Goal: Task Accomplishment & Management: Complete application form

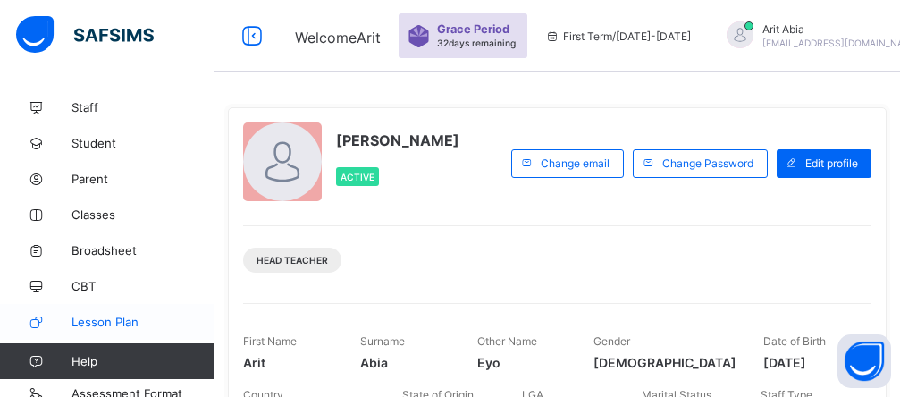
click at [110, 319] on span "Lesson Plan" at bounding box center [143, 322] width 143 height 14
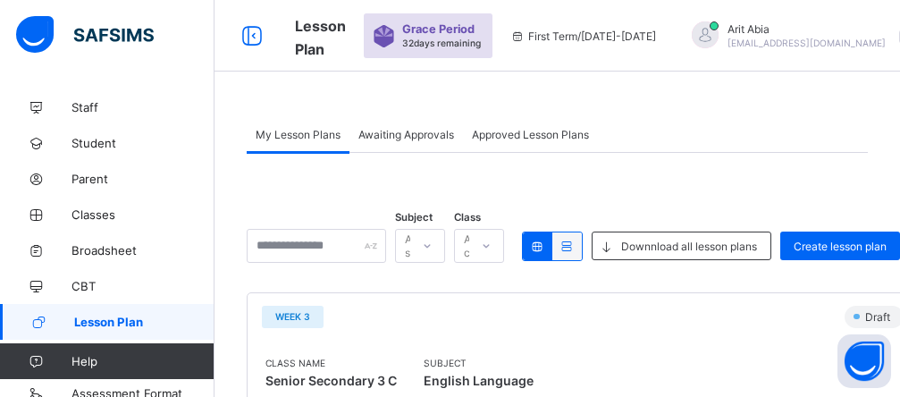
click at [321, 130] on span "My Lesson Plans" at bounding box center [298, 134] width 85 height 13
click at [438, 133] on span "Awaiting Approvals" at bounding box center [406, 134] width 96 height 13
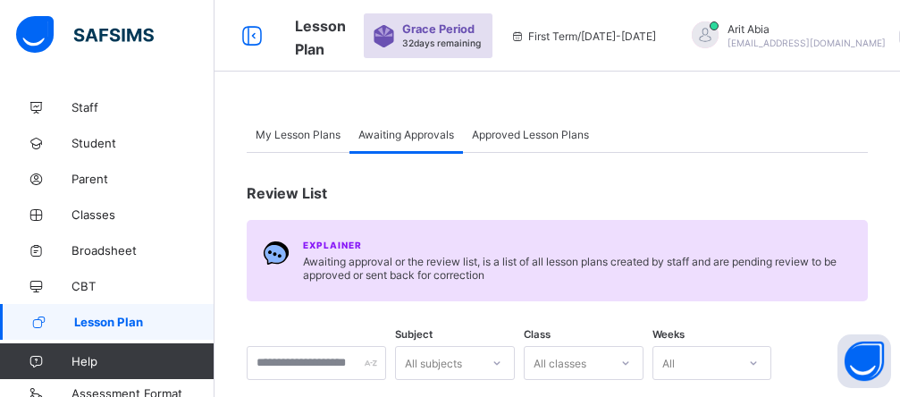
click at [366, 134] on span "Awaiting Approvals" at bounding box center [406, 134] width 96 height 13
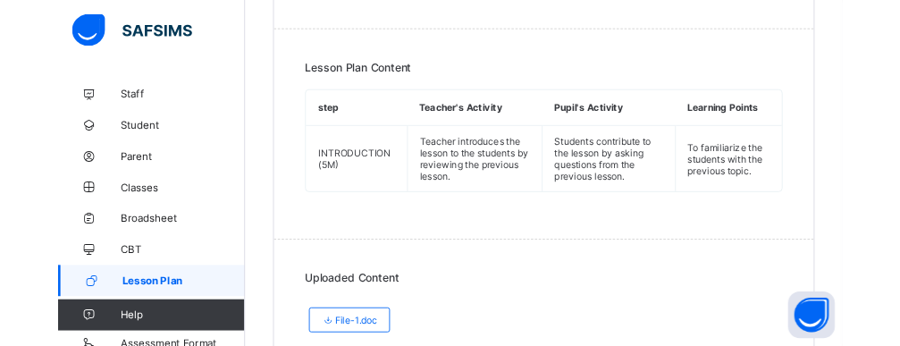
scroll to position [628, 0]
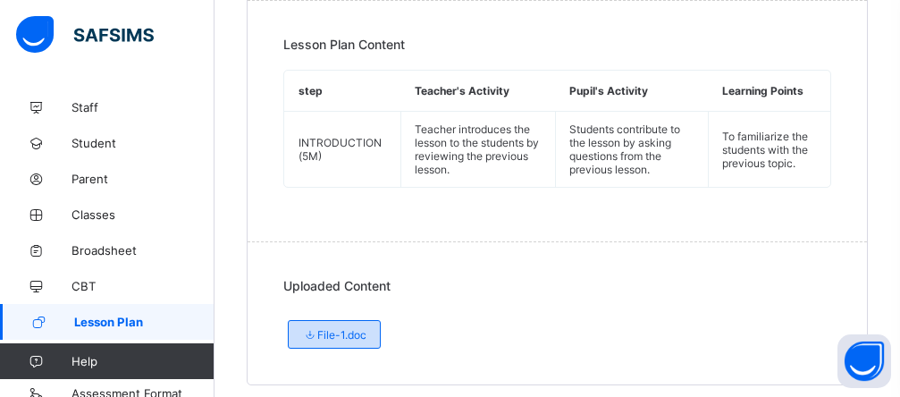
click at [314, 328] on icon at bounding box center [309, 334] width 15 height 13
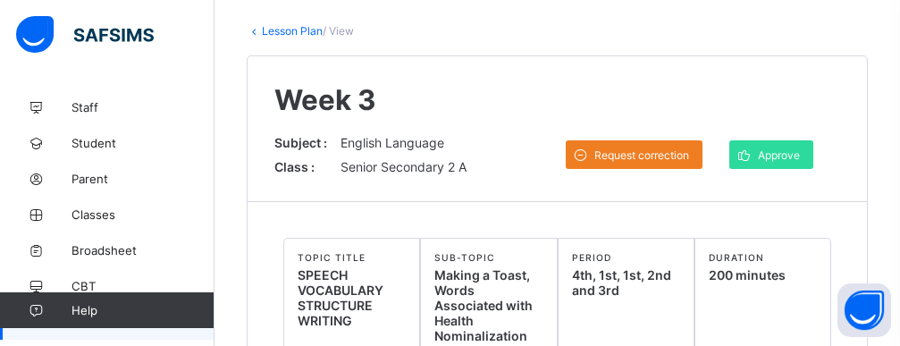
scroll to position [0, 0]
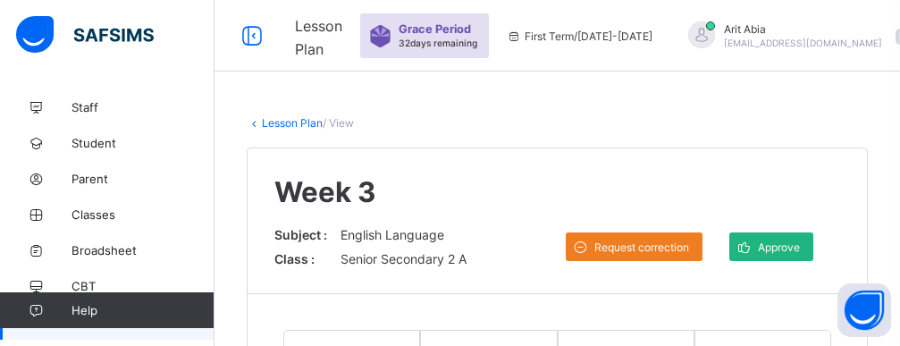
click at [682, 248] on icon at bounding box center [744, 247] width 19 height 17
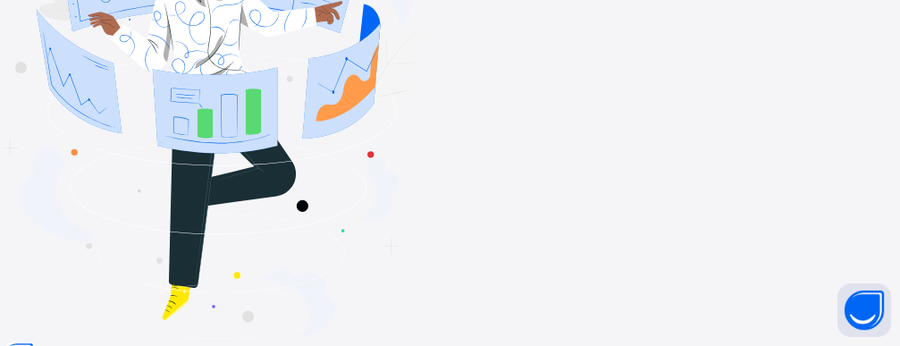
scroll to position [155, 0]
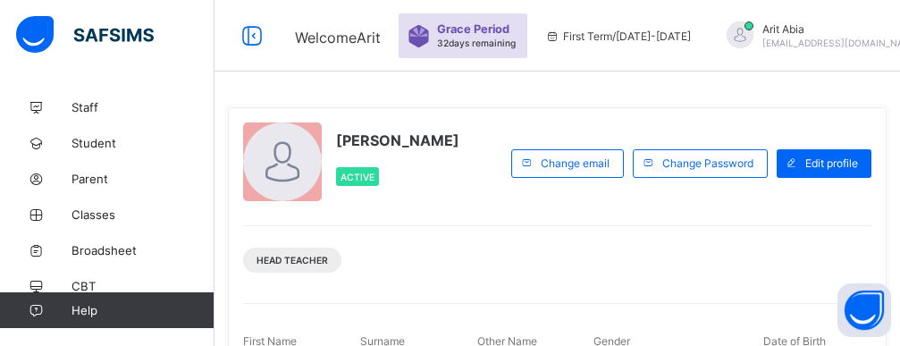
drag, startPoint x: 196, startPoint y: 344, endPoint x: 485, endPoint y: 273, distance: 298.3
click at [497, 271] on div "Head Teacher" at bounding box center [557, 253] width 628 height 56
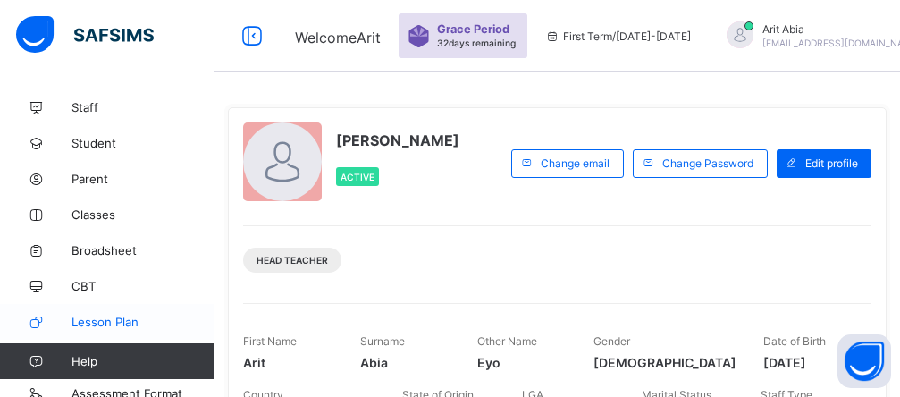
click at [136, 315] on span "Lesson Plan" at bounding box center [143, 322] width 143 height 14
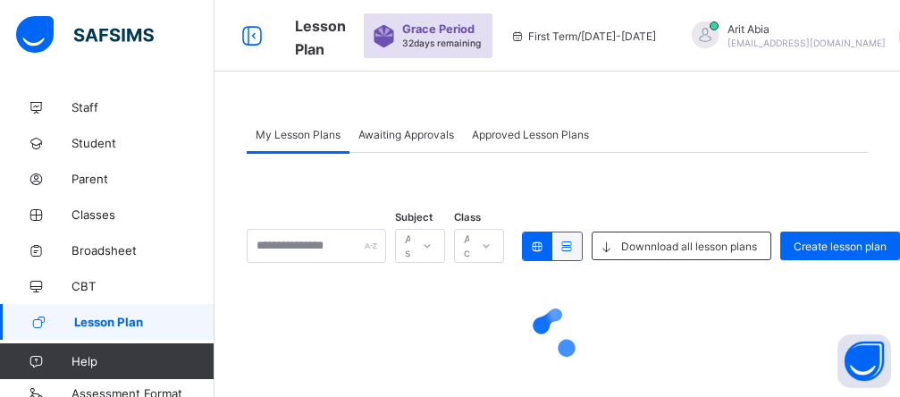
drag, startPoint x: 136, startPoint y: 315, endPoint x: 108, endPoint y: 317, distance: 27.8
click at [136, 316] on span "Lesson Plan" at bounding box center [144, 322] width 140 height 14
click at [401, 140] on span "Awaiting Approvals" at bounding box center [406, 134] width 96 height 13
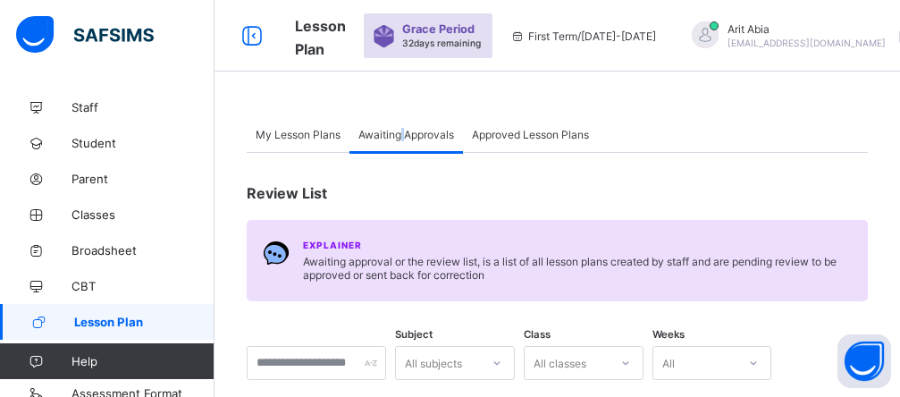
scroll to position [382, 0]
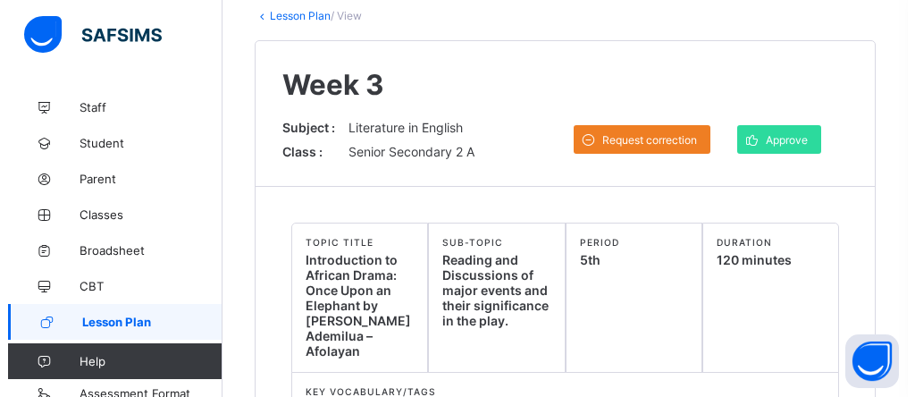
scroll to position [143, 0]
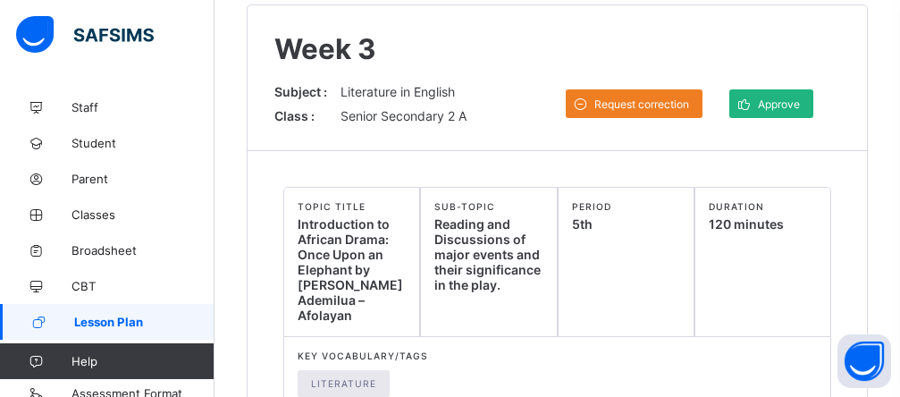
click at [682, 107] on span "Approve" at bounding box center [779, 103] width 42 height 13
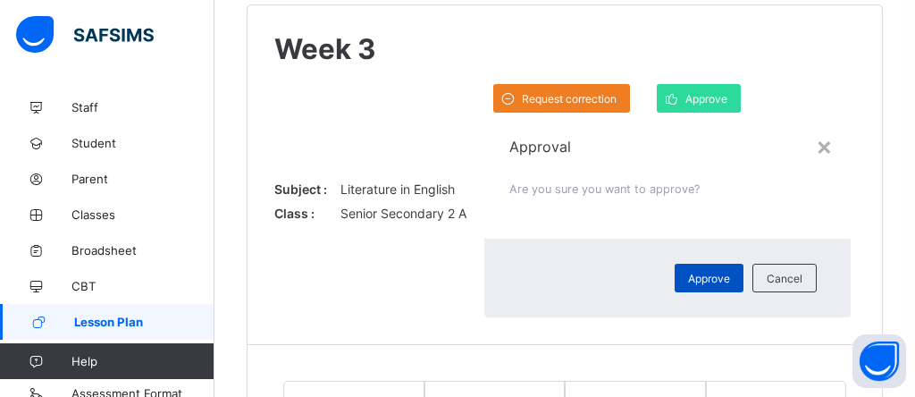
click at [682, 272] on span "Approve" at bounding box center [709, 278] width 42 height 13
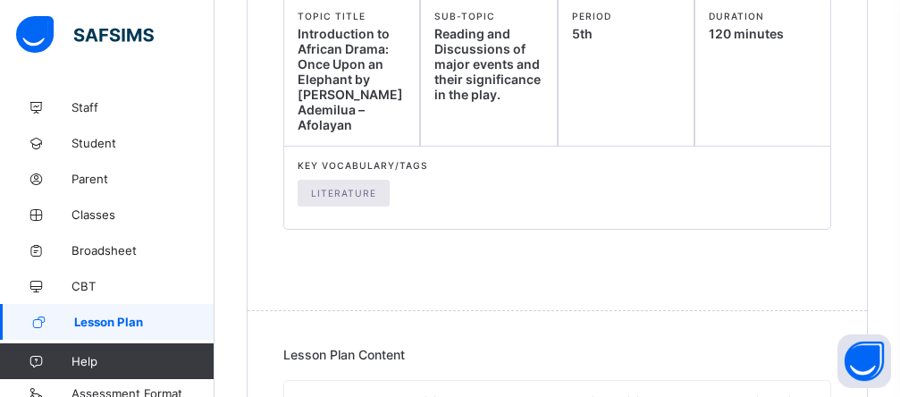
scroll to position [0, 0]
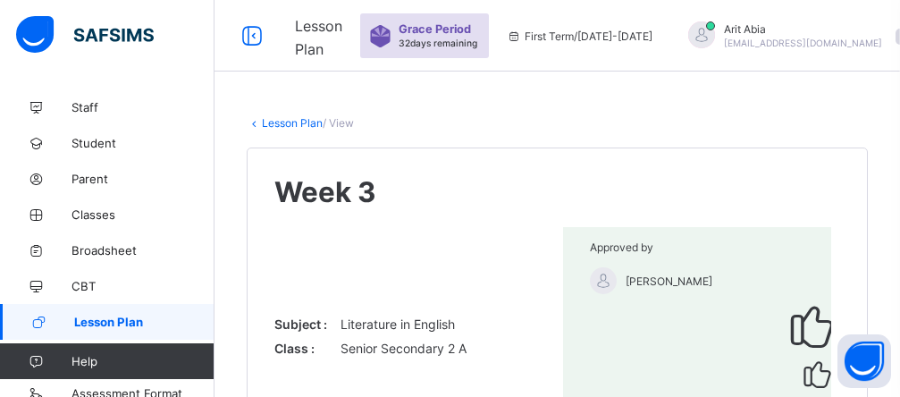
click at [145, 319] on span "Lesson Plan" at bounding box center [144, 322] width 140 height 14
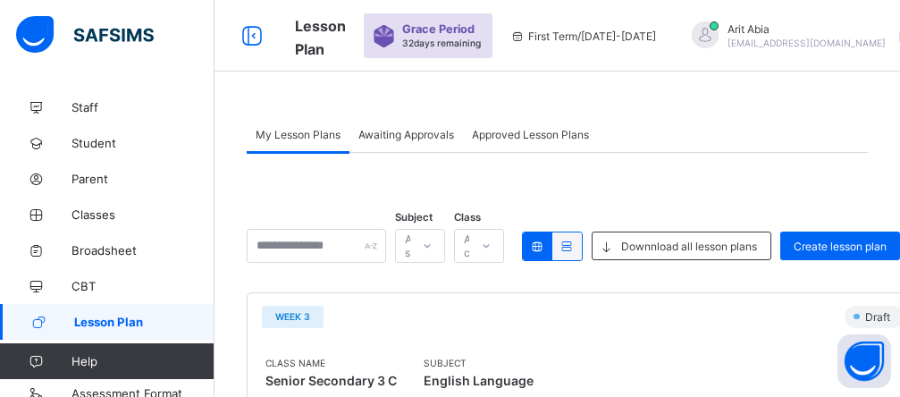
click at [397, 130] on span "Awaiting Approvals" at bounding box center [406, 134] width 96 height 13
click at [399, 130] on span "Awaiting Approvals" at bounding box center [406, 134] width 96 height 13
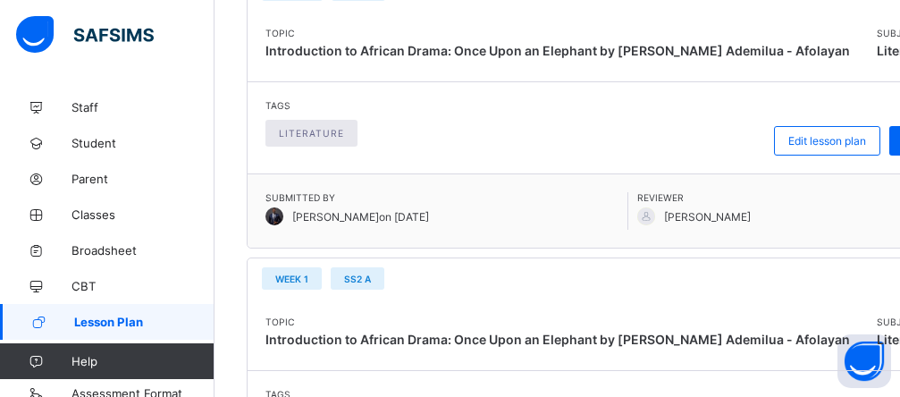
scroll to position [811, 0]
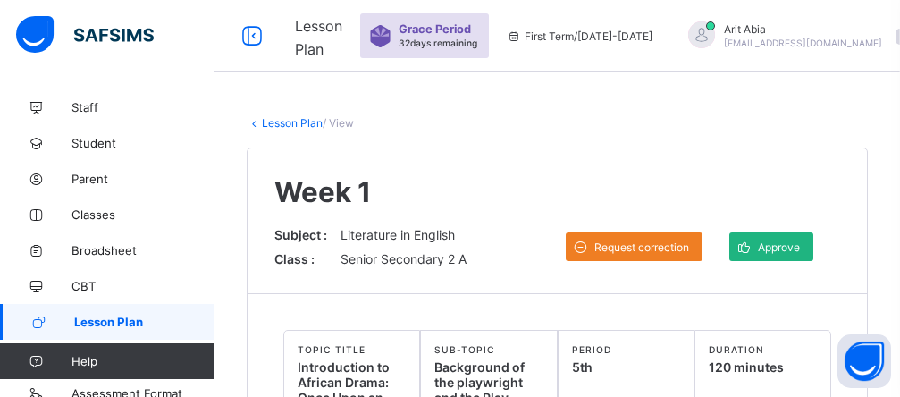
click at [682, 241] on span "Approve" at bounding box center [779, 246] width 42 height 13
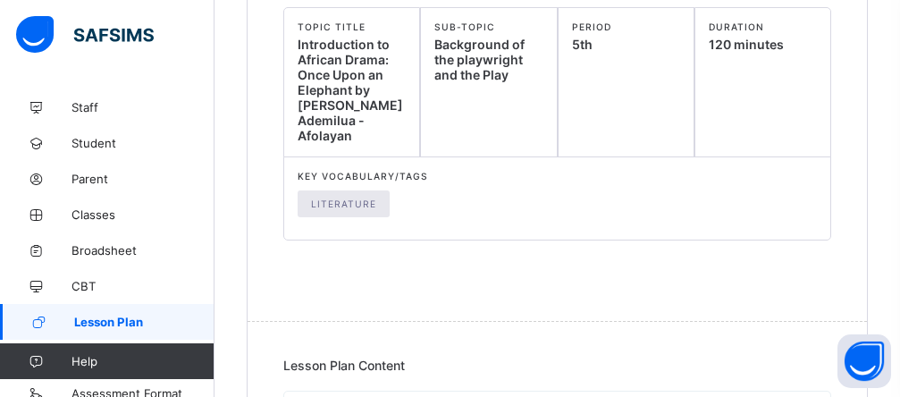
scroll to position [678, 0]
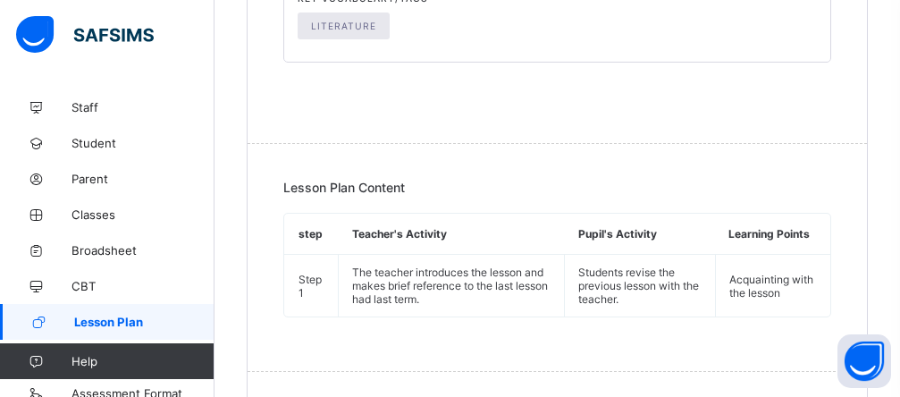
click at [126, 315] on span "Lesson Plan" at bounding box center [144, 322] width 140 height 14
drag, startPoint x: 126, startPoint y: 315, endPoint x: 884, endPoint y: 52, distance: 802.3
click at [126, 315] on span "Lesson Plan" at bounding box center [144, 322] width 140 height 14
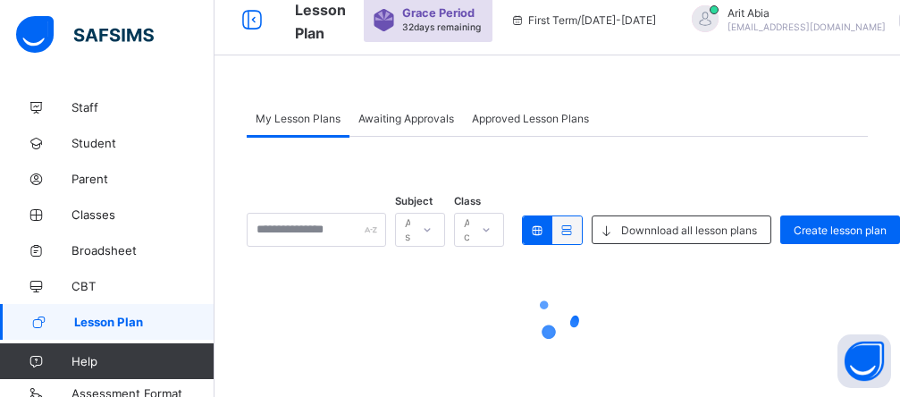
scroll to position [16, 0]
click at [400, 117] on span "Awaiting Approvals" at bounding box center [406, 118] width 96 height 13
click at [392, 118] on span "Awaiting Approvals" at bounding box center [406, 118] width 96 height 13
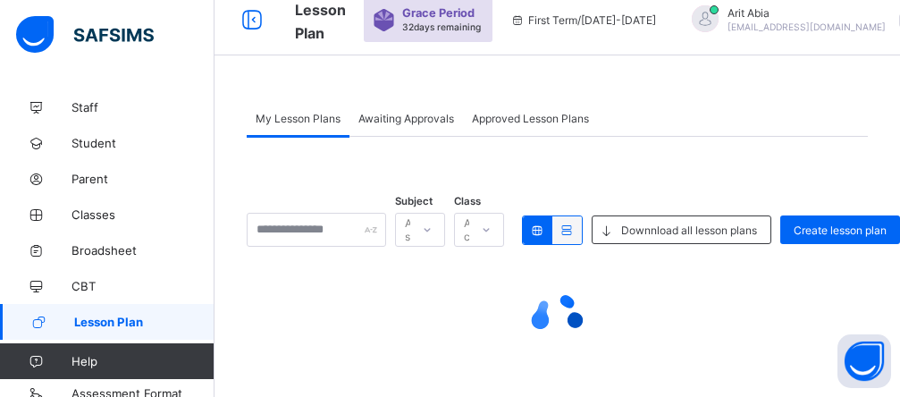
click at [390, 117] on span "Awaiting Approvals" at bounding box center [406, 118] width 96 height 13
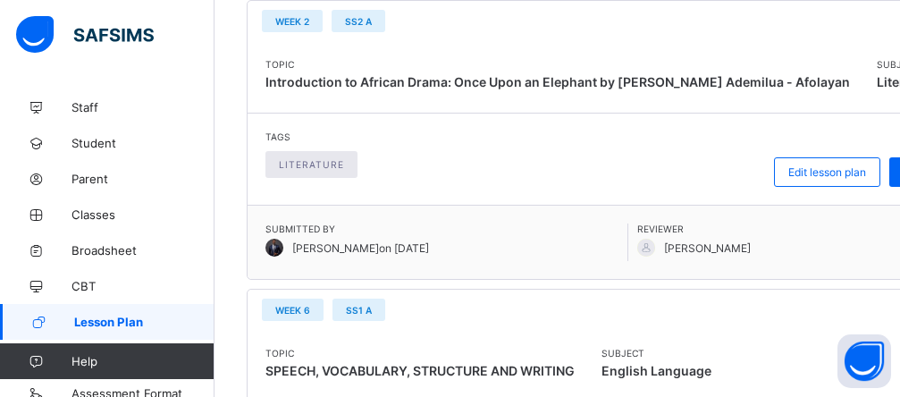
scroll to position [886, 0]
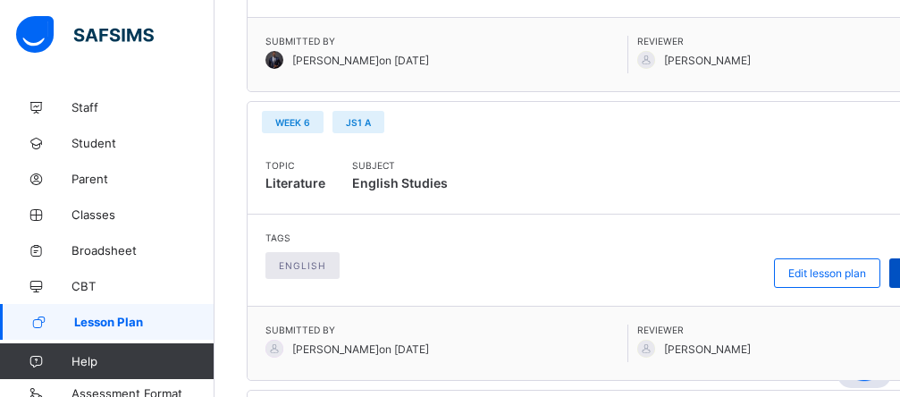
click at [682, 267] on div "My Lesson Plans Awaiting Approvals Approved Lesson Plans Awaiting Approvals Mor…" at bounding box center [558, 83] width 686 height 1938
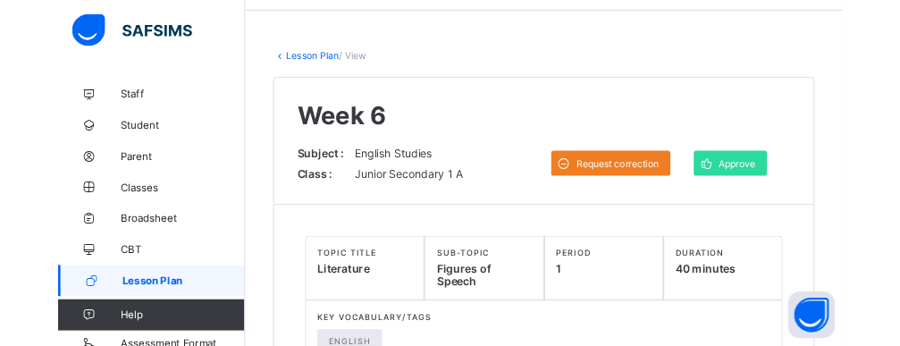
scroll to position [527, 0]
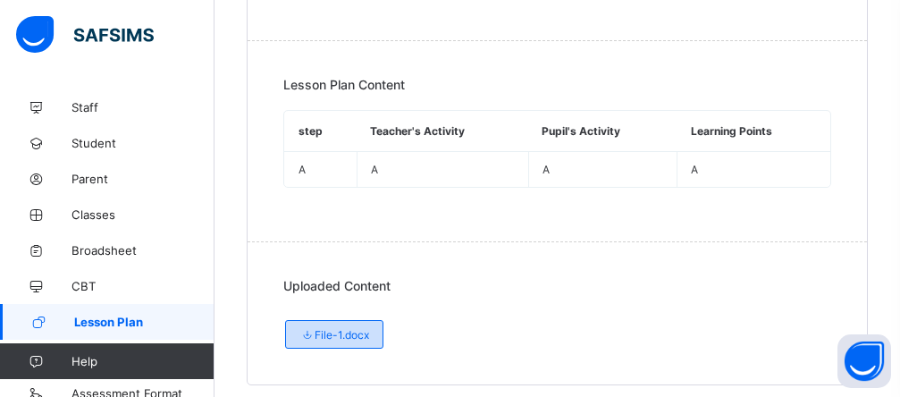
click at [346, 328] on span "File-1.docx" at bounding box center [334, 334] width 70 height 13
click at [124, 317] on span "Lesson Plan" at bounding box center [144, 322] width 140 height 14
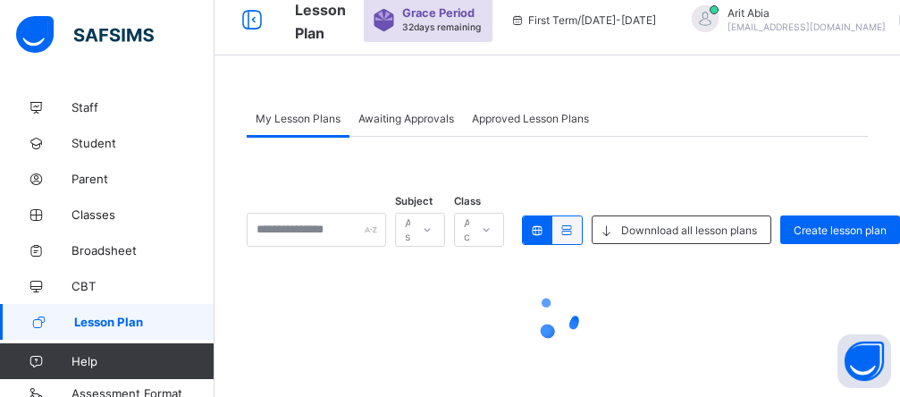
scroll to position [16, 0]
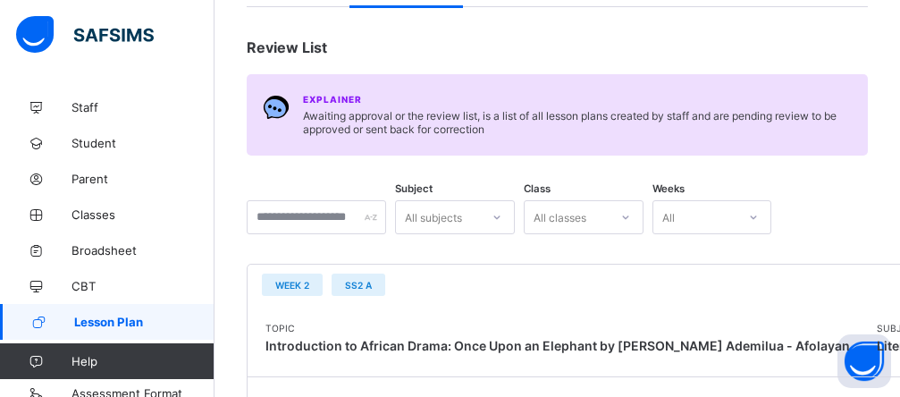
scroll to position [0, 0]
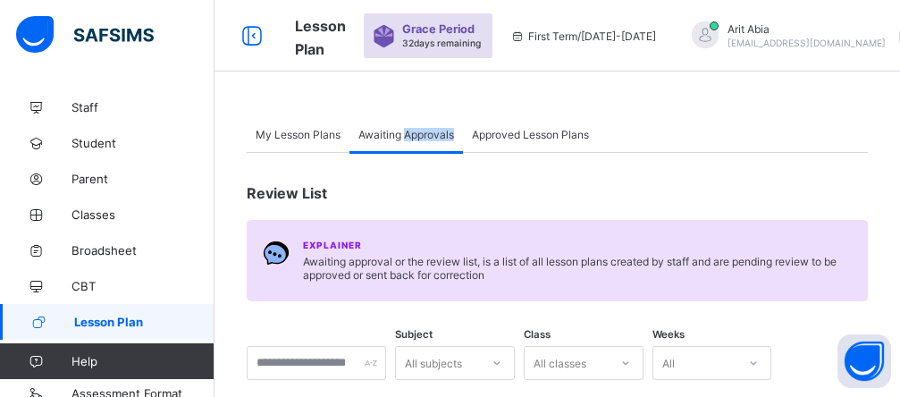
click at [91, 319] on span "Lesson Plan" at bounding box center [144, 322] width 140 height 14
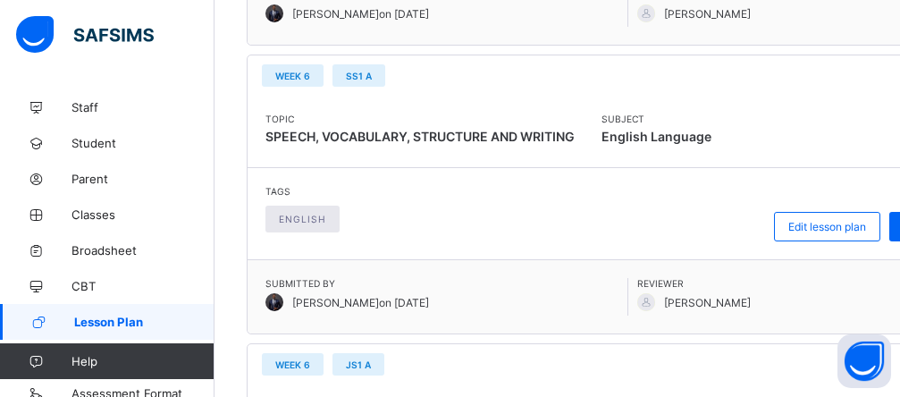
scroll to position [668, 0]
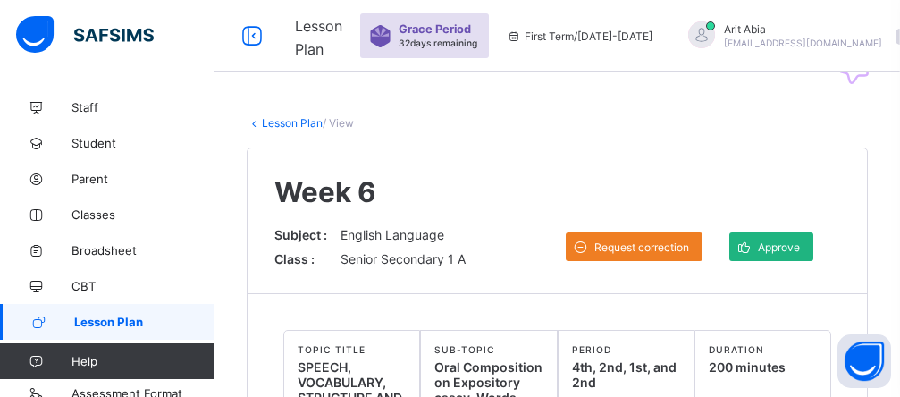
click at [682, 249] on span "Approve" at bounding box center [779, 246] width 42 height 13
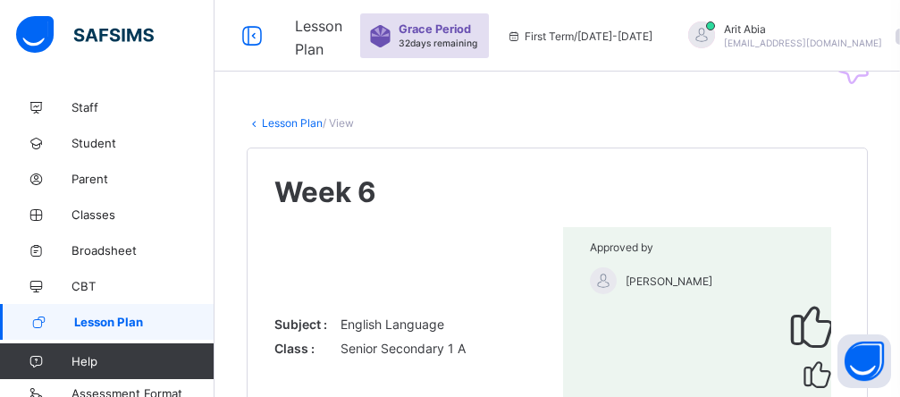
click at [109, 317] on span "Lesson Plan" at bounding box center [144, 322] width 140 height 14
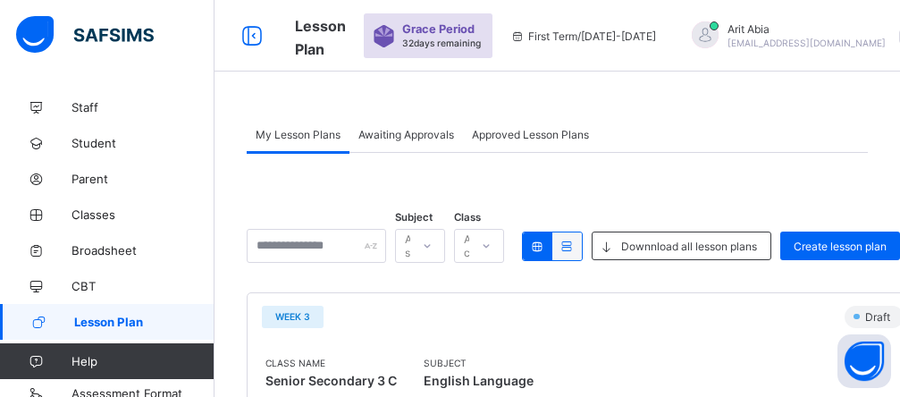
click at [403, 131] on span "Awaiting Approvals" at bounding box center [406, 134] width 96 height 13
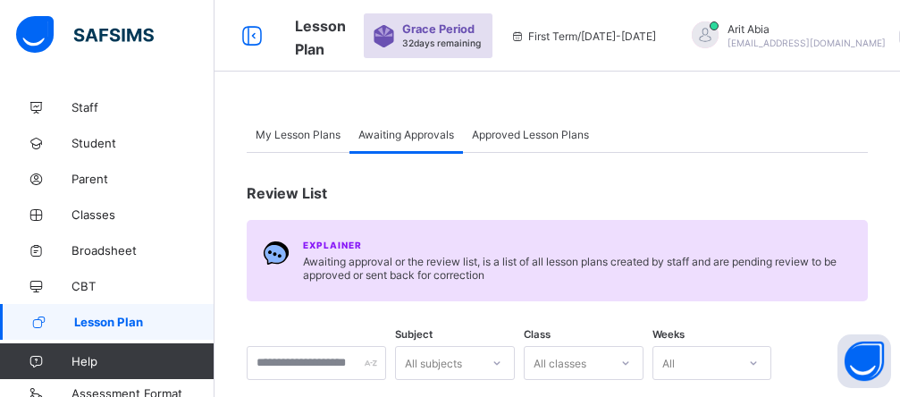
click at [383, 135] on span "Awaiting Approvals" at bounding box center [406, 134] width 96 height 13
click at [424, 139] on span "Awaiting Approvals" at bounding box center [406, 134] width 96 height 13
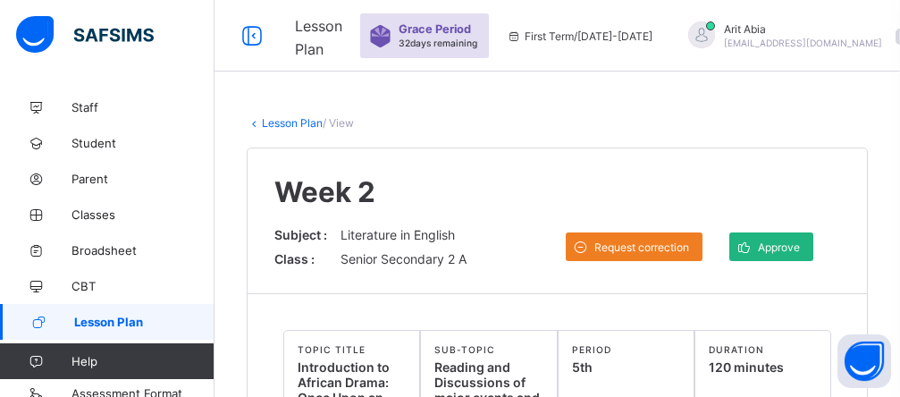
click at [682, 246] on span at bounding box center [743, 246] width 29 height 29
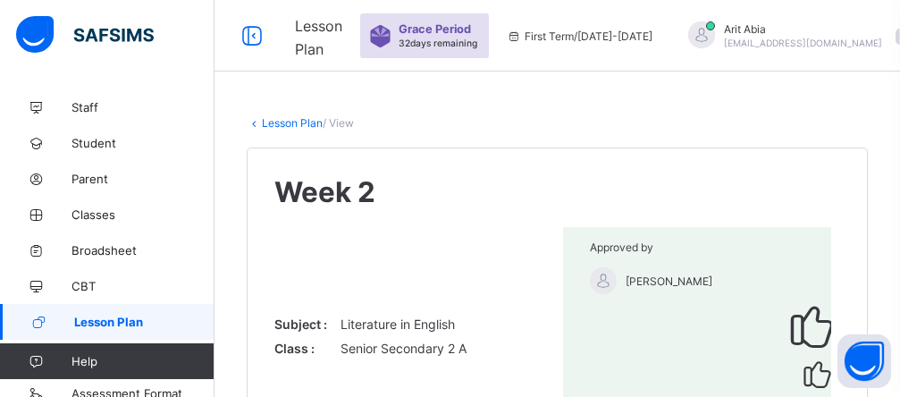
click at [323, 37] on span "Lesson Plan" at bounding box center [318, 37] width 47 height 41
click at [342, 40] on span "Lesson Plan" at bounding box center [318, 37] width 47 height 41
click at [107, 324] on span "Lesson Plan" at bounding box center [144, 322] width 140 height 14
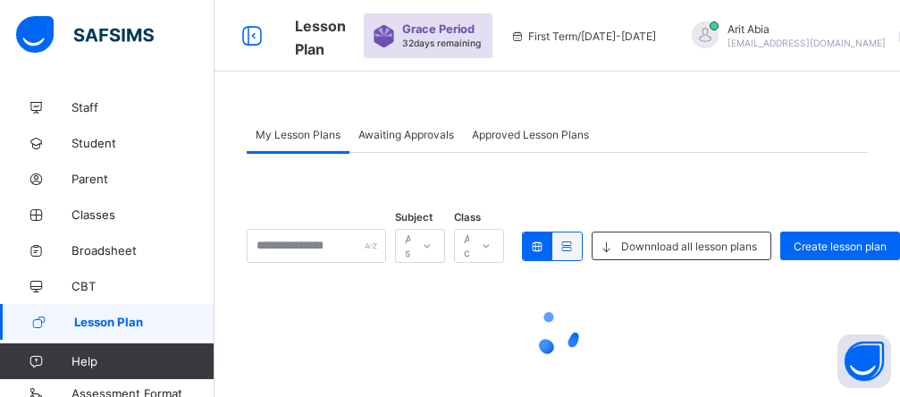
click at [107, 324] on span "Lesson Plan" at bounding box center [144, 322] width 140 height 14
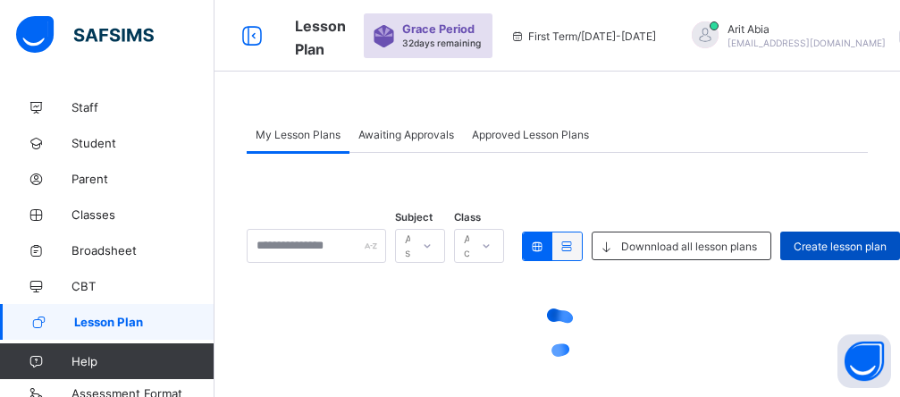
click at [682, 248] on span "Create lesson plan" at bounding box center [840, 246] width 93 height 13
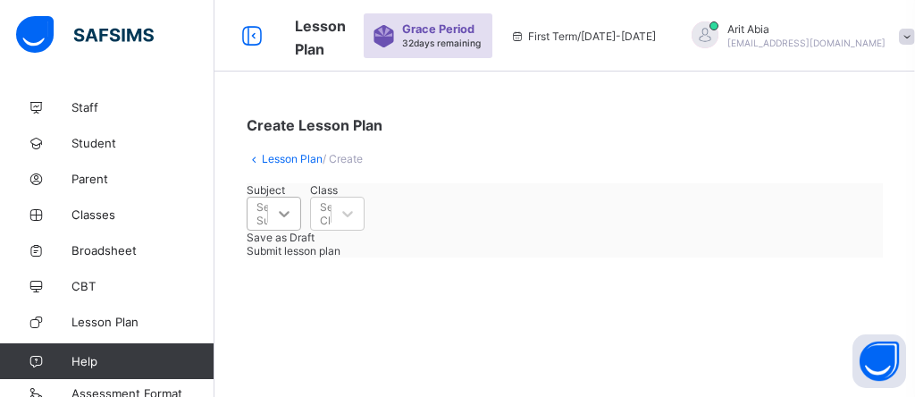
click at [293, 223] on icon at bounding box center [284, 214] width 18 height 18
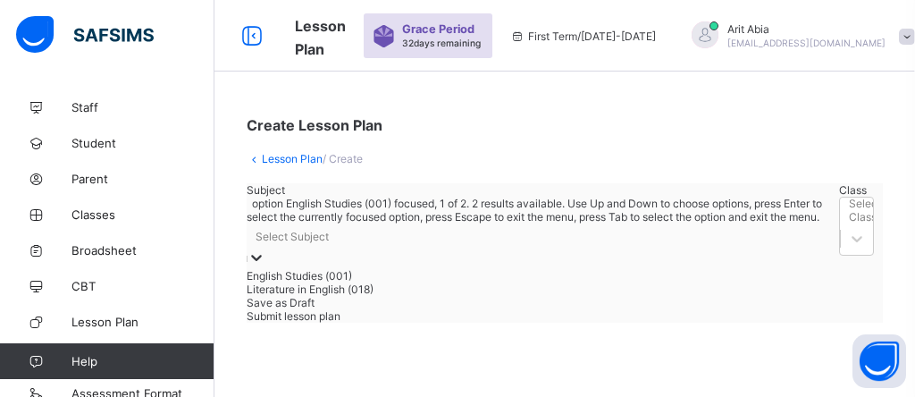
click at [396, 279] on div "English Studies (001)" at bounding box center [539, 275] width 584 height 13
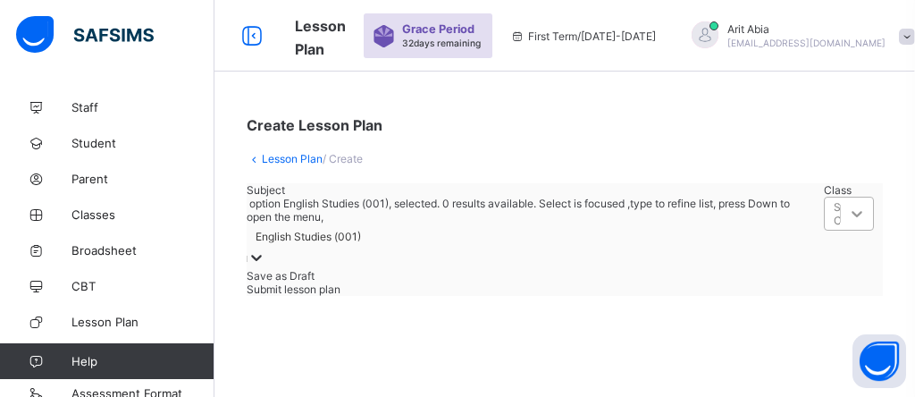
click at [682, 223] on icon at bounding box center [857, 214] width 18 height 18
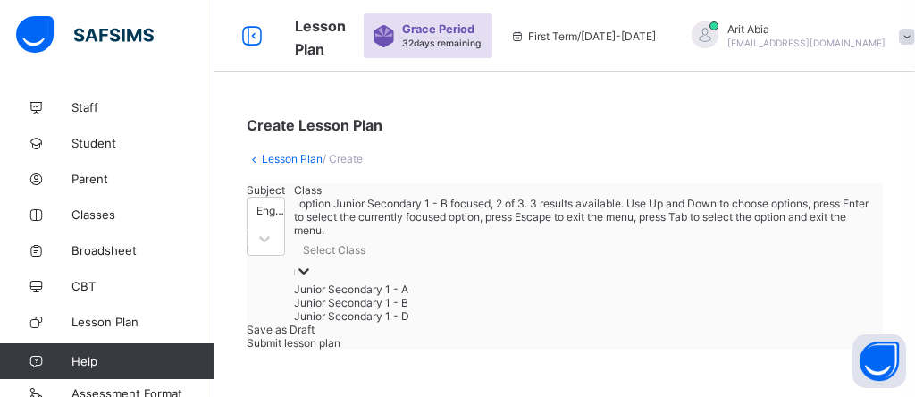
click at [565, 309] on div "Junior Secondary 1 - B" at bounding box center [584, 302] width 580 height 13
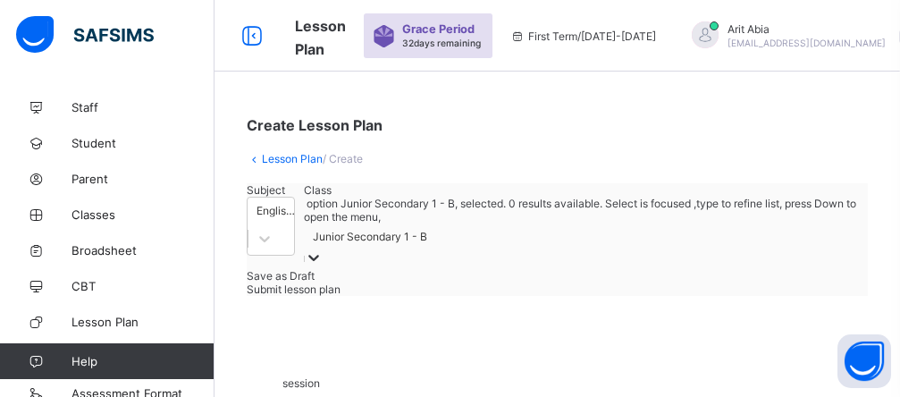
click at [323, 248] on icon at bounding box center [314, 257] width 18 height 18
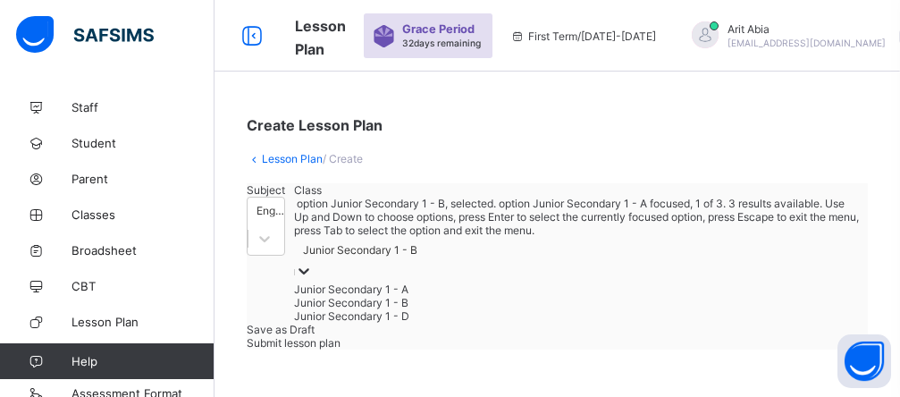
click at [581, 283] on div "Junior Secondary 1 - A" at bounding box center [576, 288] width 565 height 13
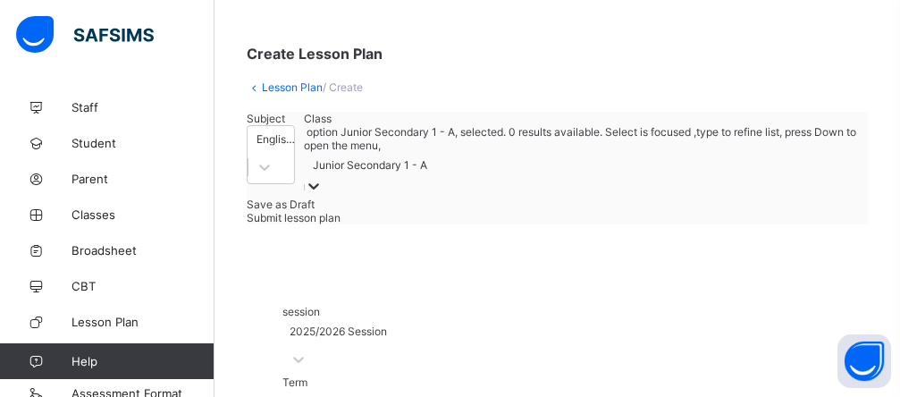
scroll to position [358, 0]
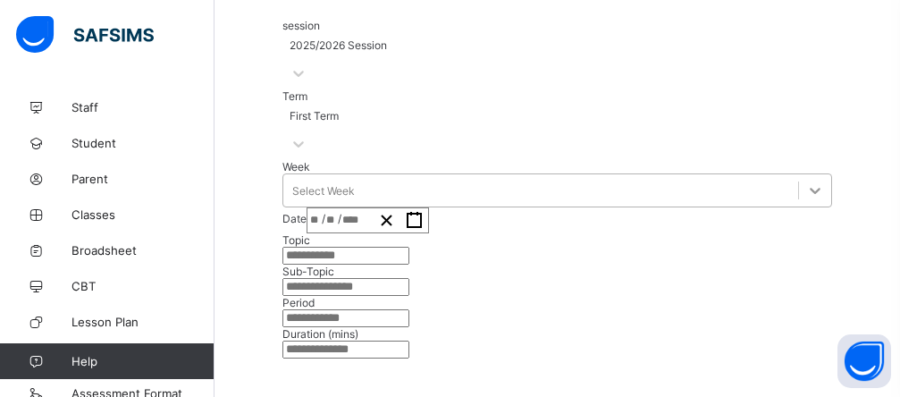
click at [682, 181] on icon at bounding box center [815, 190] width 18 height 18
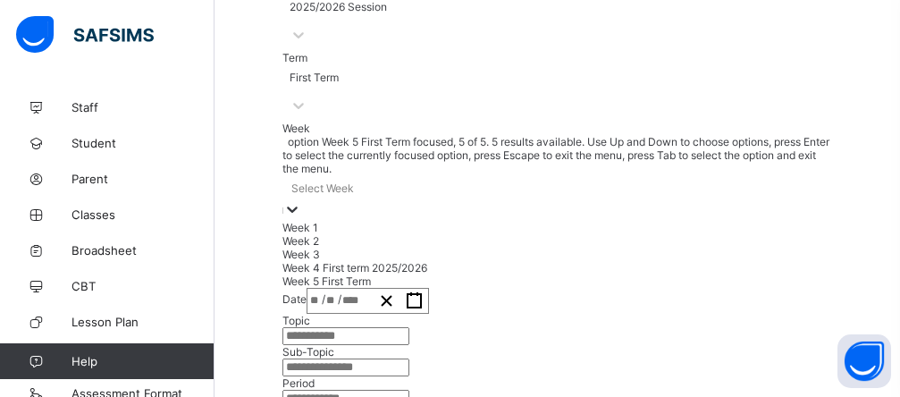
click at [314, 283] on div "Week 5 First Term" at bounding box center [557, 280] width 550 height 13
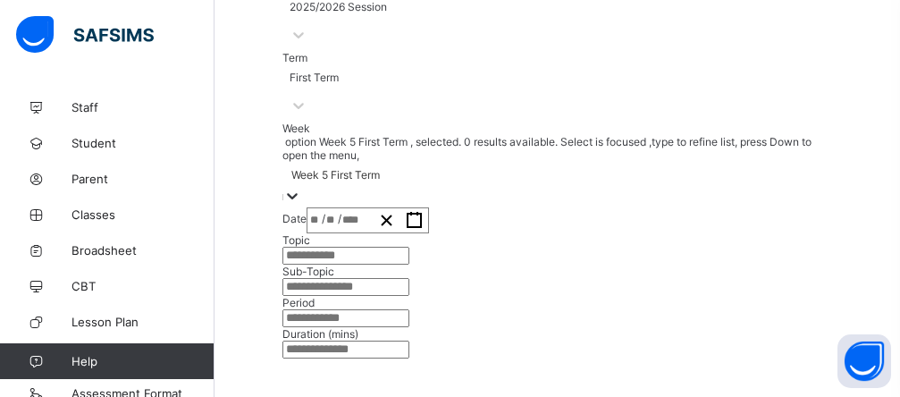
click at [429, 207] on div "/ /" at bounding box center [368, 220] width 122 height 26
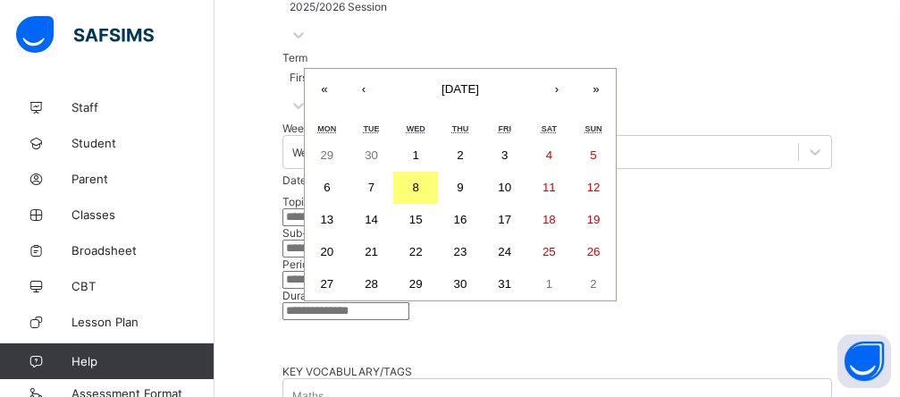
click at [508, 148] on abbr "3" at bounding box center [504, 154] width 6 height 13
type input "**********"
type input "**"
type input "*"
type input "****"
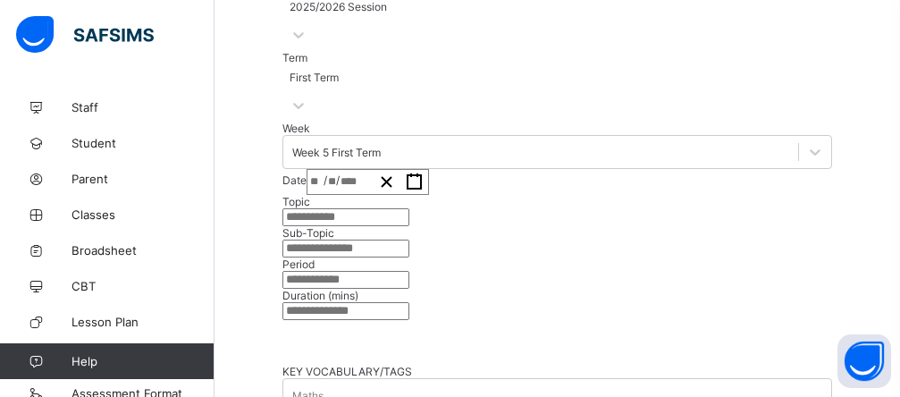
click at [361, 210] on input "text" at bounding box center [345, 217] width 127 height 18
click at [299, 208] on input "**********" at bounding box center [345, 217] width 127 height 18
click at [339, 208] on input "**********" at bounding box center [345, 217] width 127 height 18
click at [373, 209] on input "**********" at bounding box center [345, 217] width 127 height 18
type input "**********"
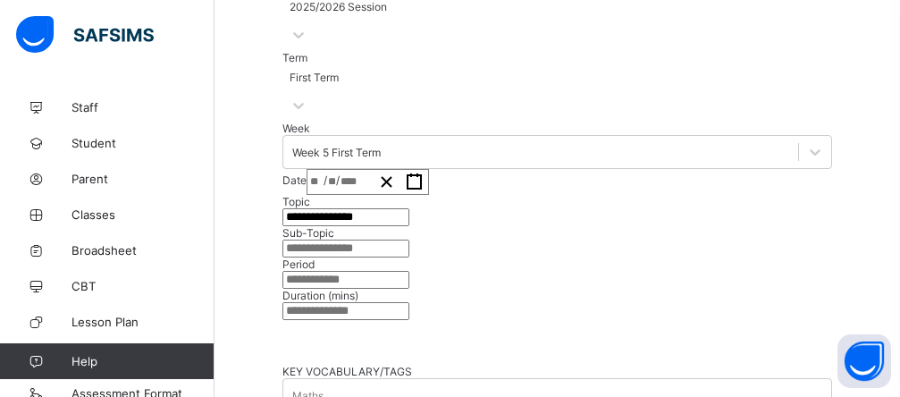
click at [355, 257] on input "text" at bounding box center [345, 249] width 127 height 18
click at [299, 257] on input "**********" at bounding box center [345, 249] width 127 height 18
click at [409, 257] on input "**********" at bounding box center [345, 249] width 127 height 18
type input "**********"
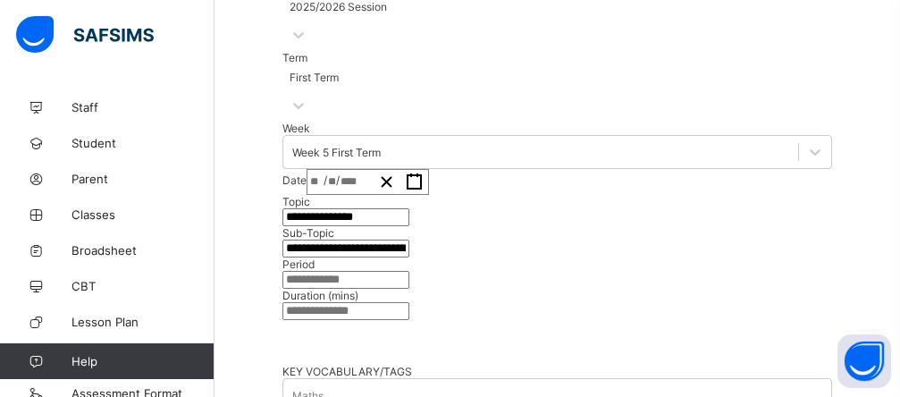
click at [409, 289] on input "text" at bounding box center [345, 280] width 127 height 18
type input "*"
click at [409, 320] on input "number" at bounding box center [345, 311] width 127 height 18
type input "*"
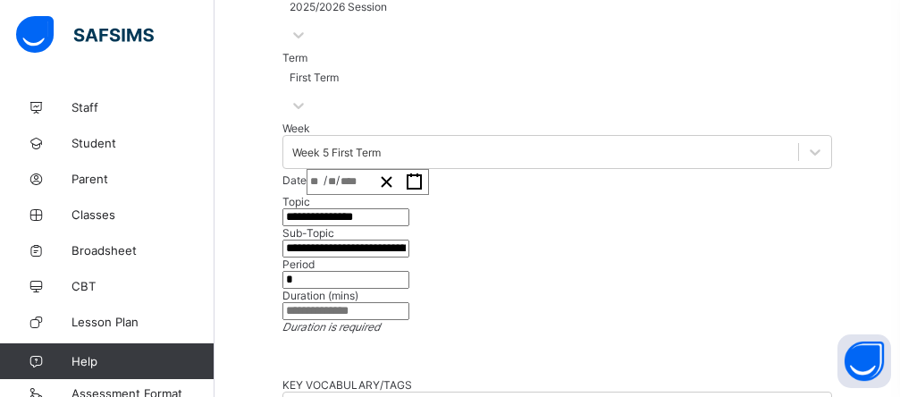
click at [306, 289] on input "*" at bounding box center [345, 280] width 127 height 18
type input "**"
click at [409, 320] on input "number" at bounding box center [345, 311] width 127 height 18
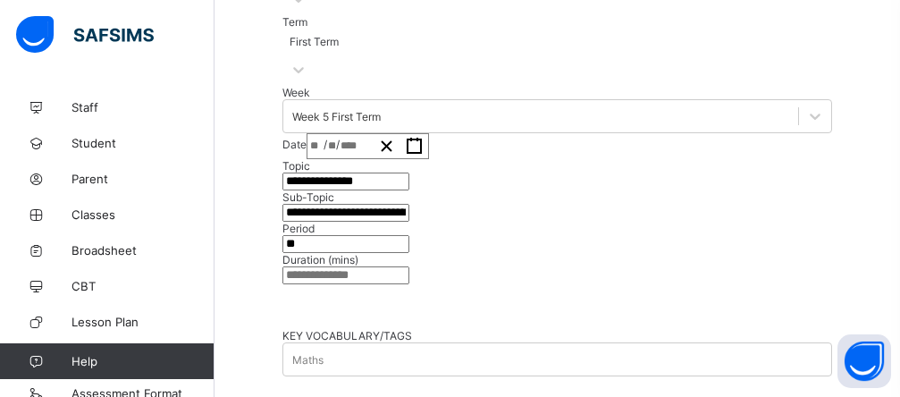
scroll to position [703, 0]
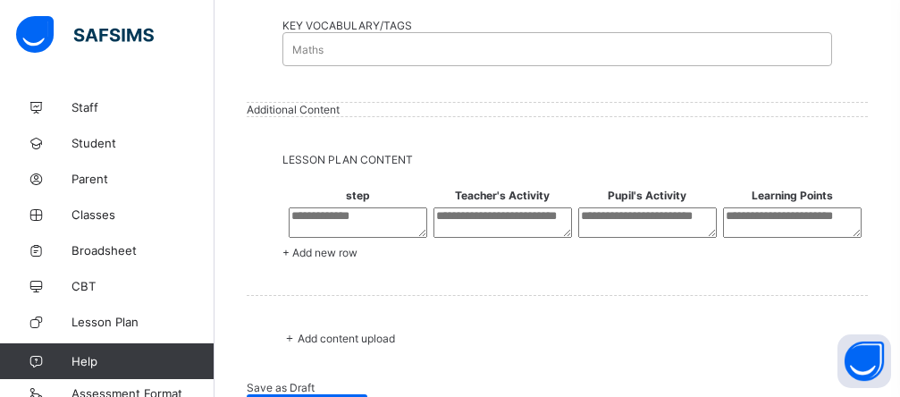
type input "***"
click at [343, 62] on div "Maths" at bounding box center [557, 49] width 548 height 25
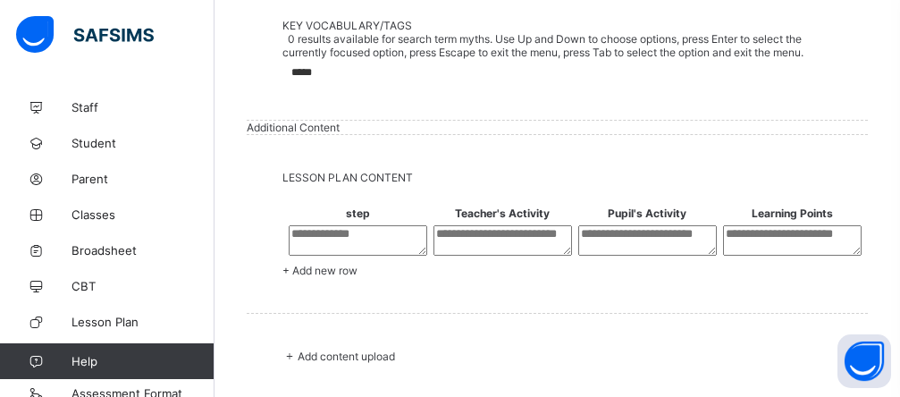
type input "******"
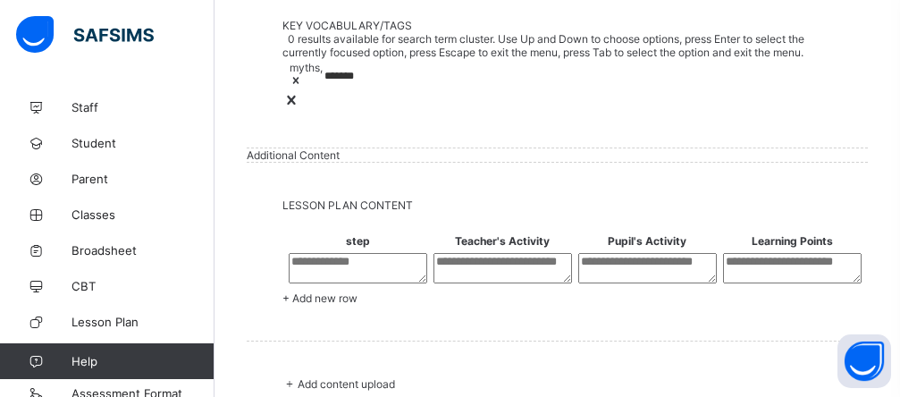
type input "********"
type input "*********"
type input "**********"
click at [361, 248] on th "step" at bounding box center [357, 240] width 143 height 15
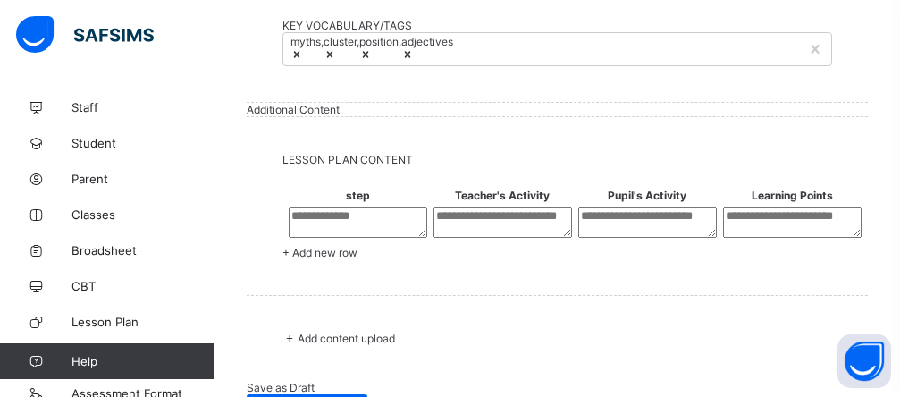
click at [357, 203] on th "step" at bounding box center [357, 195] width 143 height 15
click at [346, 203] on th "step" at bounding box center [357, 195] width 143 height 15
click at [321, 203] on th "step" at bounding box center [357, 195] width 143 height 15
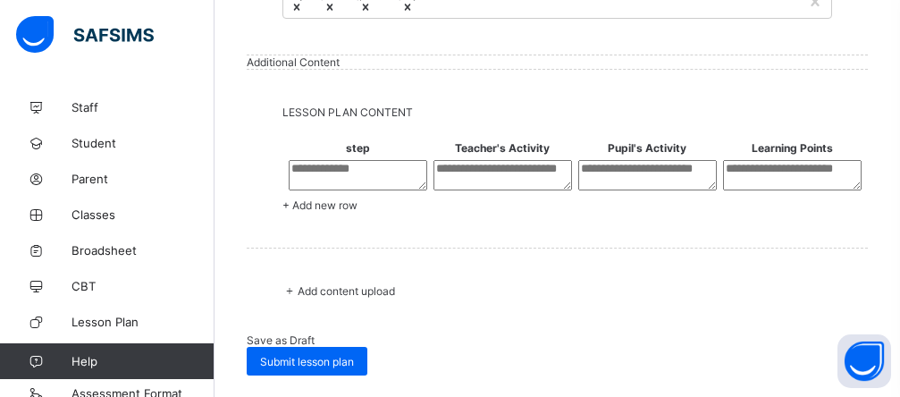
scroll to position [787, 0]
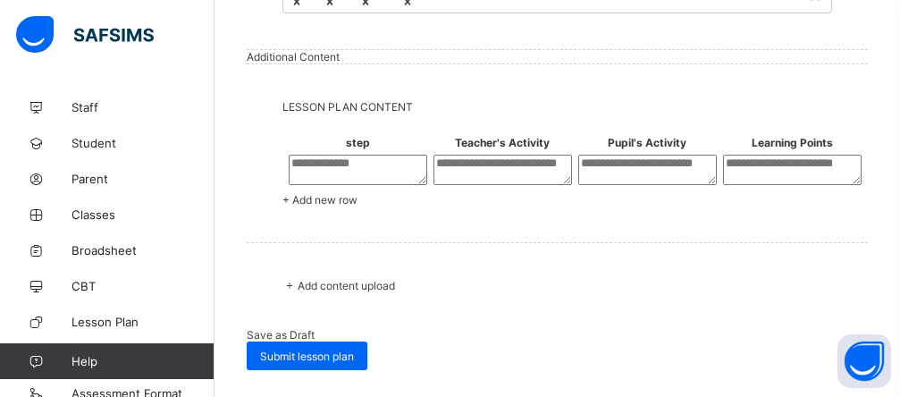
click at [350, 185] on textarea at bounding box center [358, 170] width 139 height 30
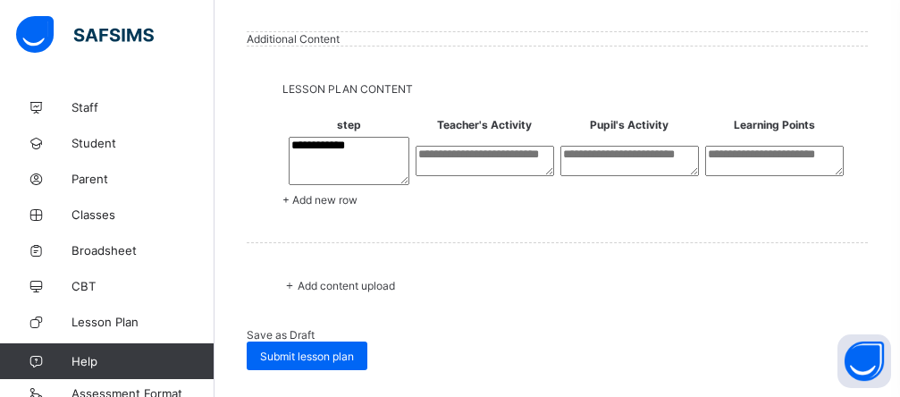
type textarea "**********"
click at [456, 176] on textarea at bounding box center [485, 161] width 139 height 30
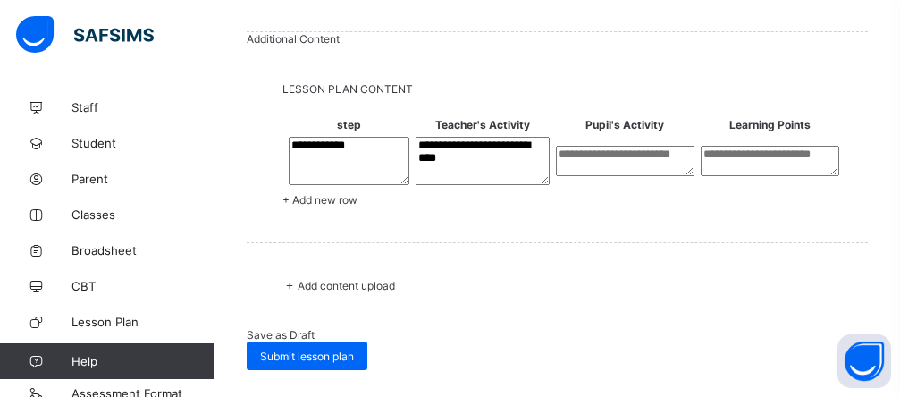
type textarea "**********"
click at [595, 176] on textarea at bounding box center [625, 161] width 139 height 30
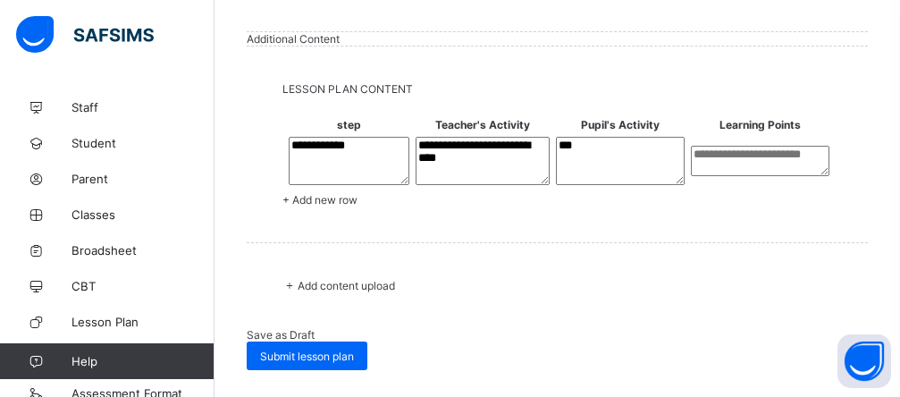
type textarea "***"
click at [474, 185] on textarea "**********" at bounding box center [483, 161] width 134 height 48
type textarea "**********"
click at [584, 185] on textarea "***" at bounding box center [621, 161] width 130 height 48
click at [585, 185] on textarea "***" at bounding box center [621, 161] width 130 height 48
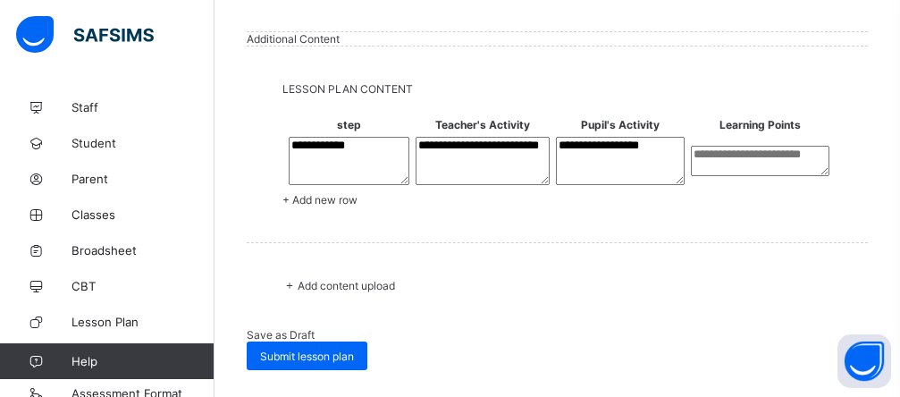
type textarea "**********"
click at [682, 176] on textarea at bounding box center [760, 161] width 139 height 30
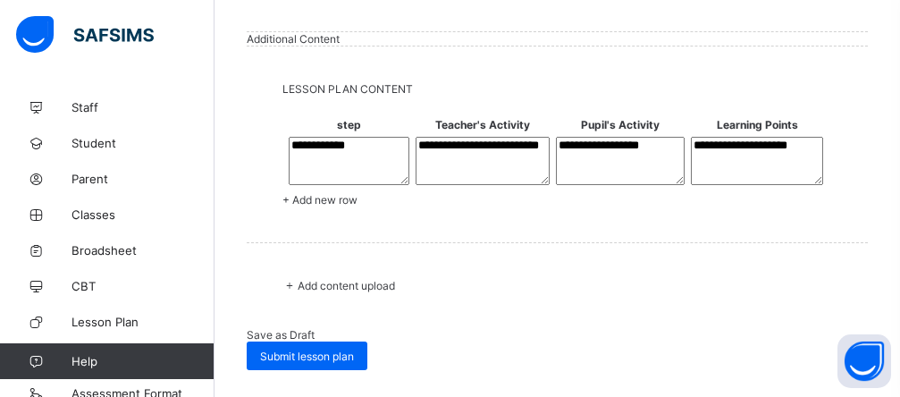
scroll to position [1048, 0]
type textarea "**********"
click at [395, 279] on span "Add content upload" at bounding box center [346, 285] width 97 height 13
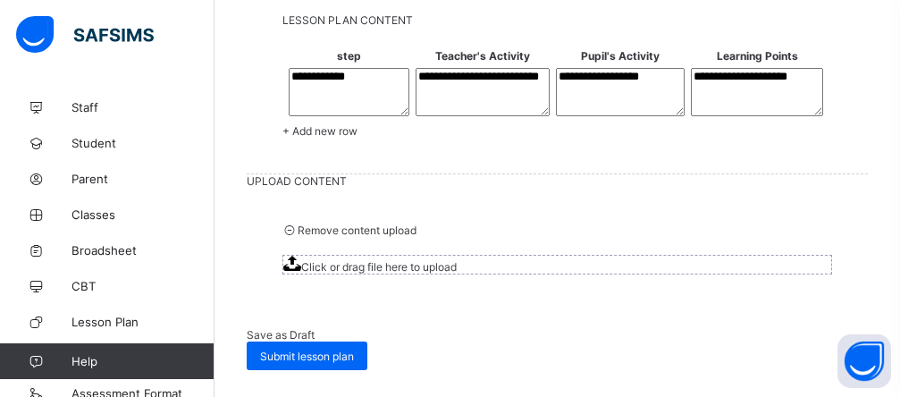
click at [457, 274] on span "Click or drag file here to upload" at bounding box center [379, 266] width 156 height 13
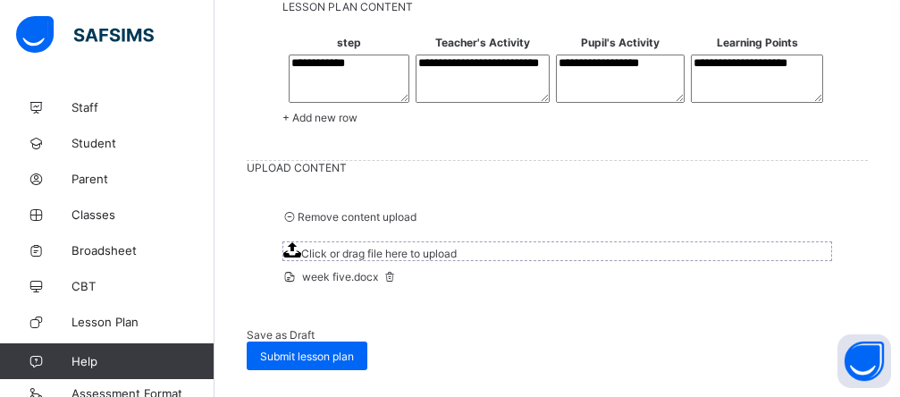
click at [457, 260] on span "Click or drag file here to upload" at bounding box center [379, 253] width 156 height 13
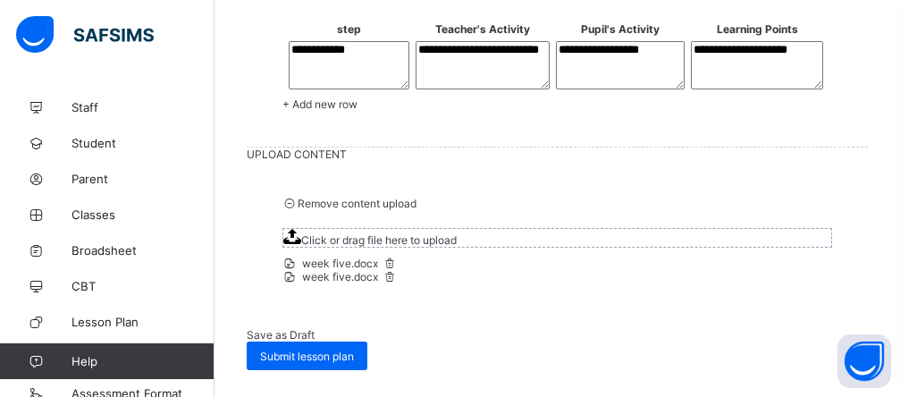
click at [457, 247] on span "Click or drag file here to upload" at bounding box center [379, 239] width 156 height 13
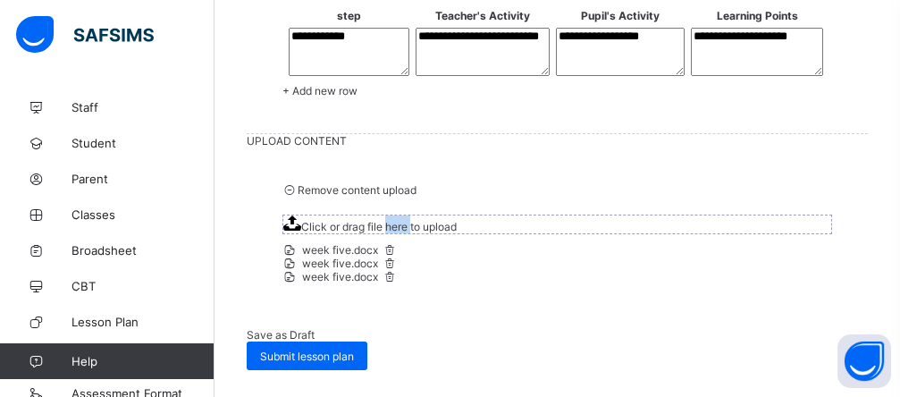
click at [360, 197] on span "Remove content upload" at bounding box center [357, 189] width 119 height 13
click at [360, 328] on div "Save as Draft Submit lesson plan" at bounding box center [557, 349] width 621 height 42
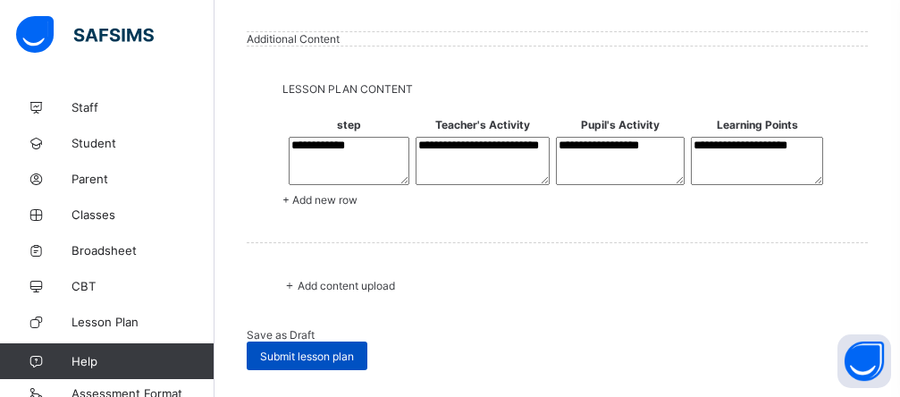
click at [354, 350] on span "Submit lesson plan" at bounding box center [307, 356] width 94 height 13
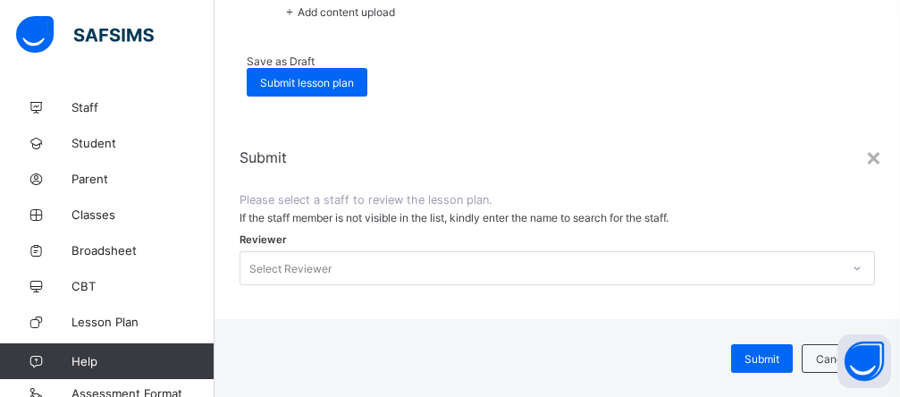
click at [682, 259] on icon at bounding box center [857, 268] width 11 height 18
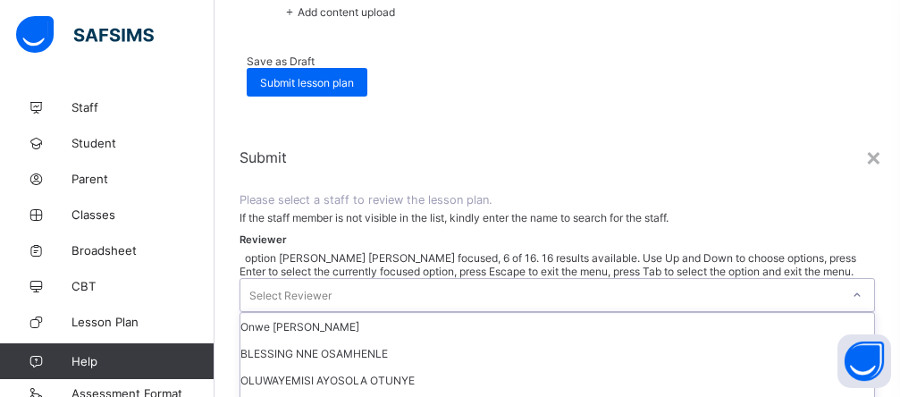
scroll to position [107, 0]
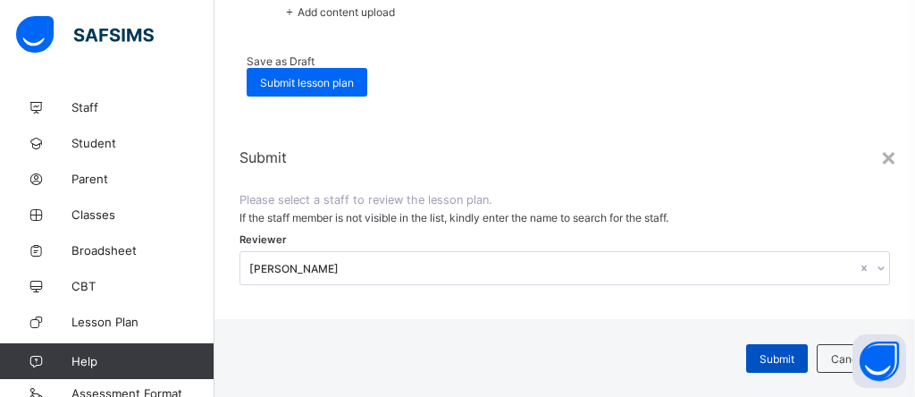
click at [682, 352] on span "Submit" at bounding box center [777, 358] width 35 height 13
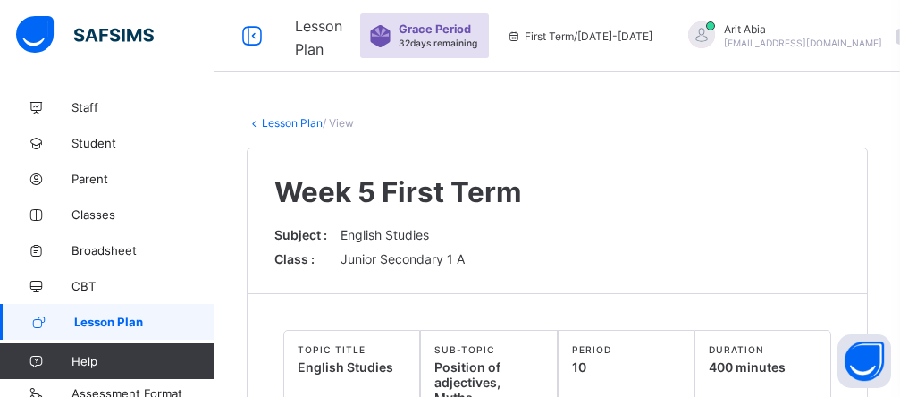
click at [682, 41] on span at bounding box center [904, 37] width 16 height 16
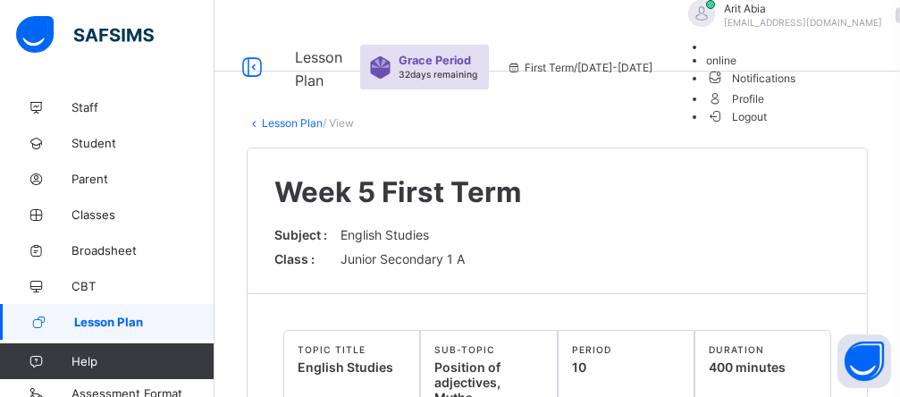
drag, startPoint x: 726, startPoint y: 265, endPoint x: 427, endPoint y: 135, distance: 325.5
click at [682, 265] on div "Subject : English Studies Class : Junior Secondary 1 A Comments Save Comment × …" at bounding box center [557, 246] width 566 height 39
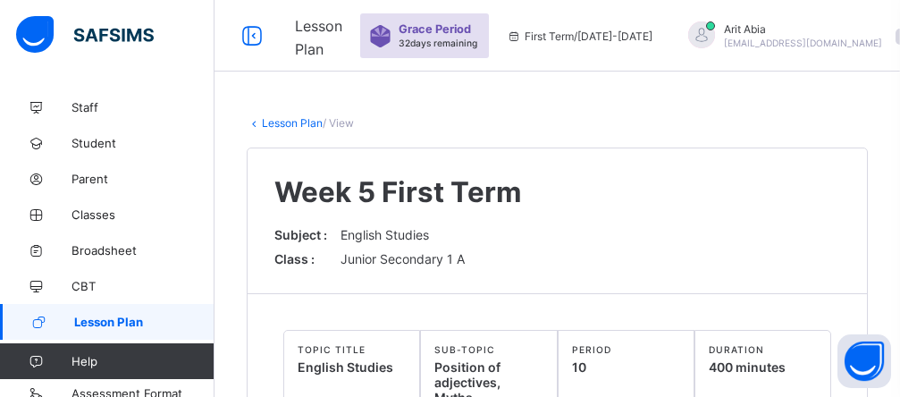
click at [122, 310] on link "Lesson Plan" at bounding box center [107, 322] width 215 height 36
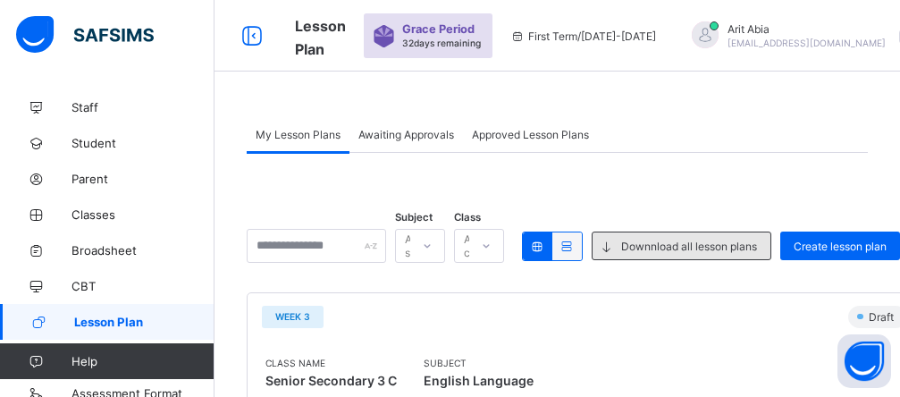
click at [682, 253] on div "Downnload all lesson plans" at bounding box center [682, 246] width 180 height 29
click at [616, 246] on icon at bounding box center [606, 246] width 19 height 17
click at [668, 240] on span "Downnload all lesson plans" at bounding box center [689, 246] width 136 height 13
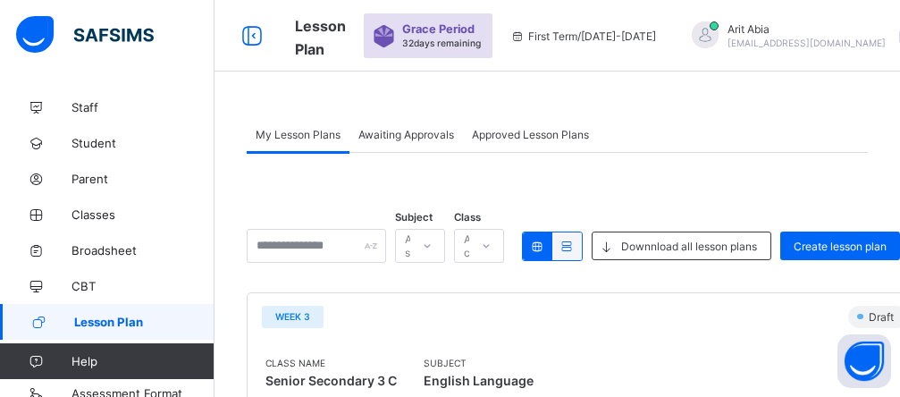
click at [545, 252] on icon at bounding box center [537, 246] width 15 height 13
click at [575, 245] on icon at bounding box center [567, 246] width 15 height 13
click at [545, 245] on icon at bounding box center [537, 246] width 15 height 13
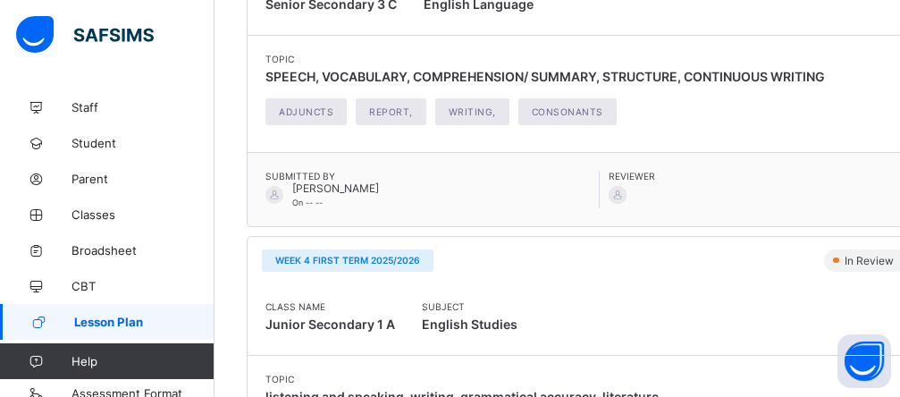
scroll to position [662, 0]
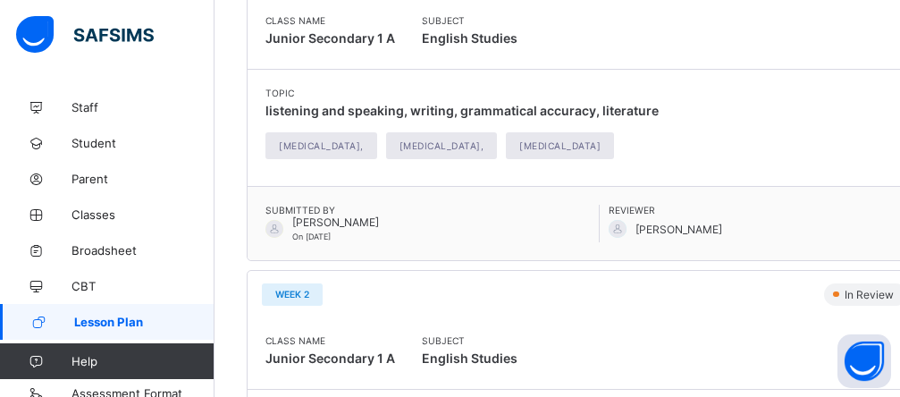
click at [682, 305] on div "In Review" at bounding box center [865, 294] width 83 height 22
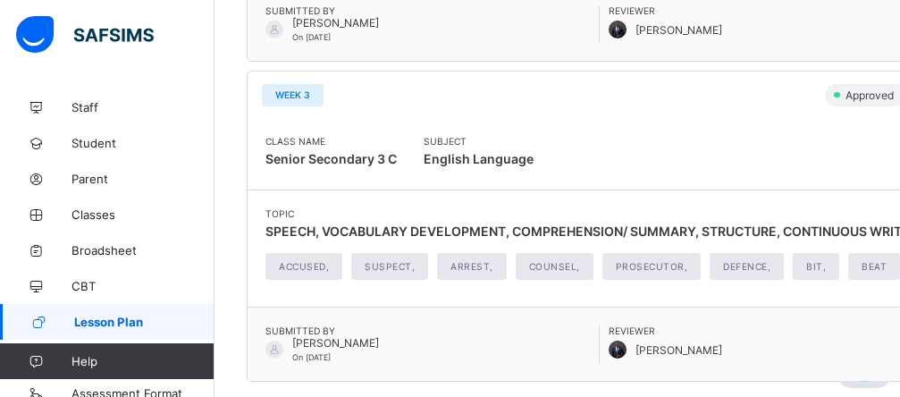
scroll to position [1652, 0]
